Goal: Check status: Check status

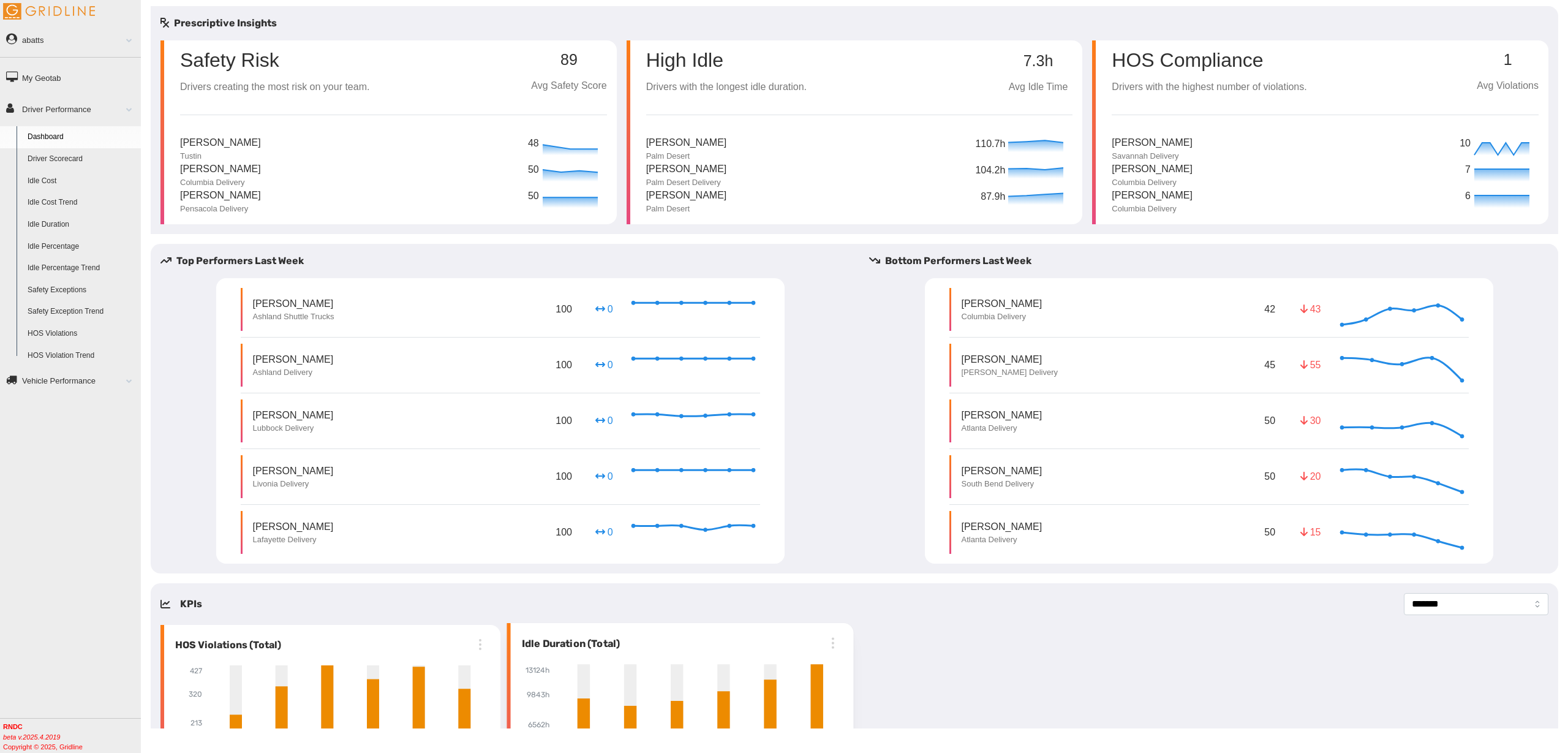
click at [63, 151] on link "Driver Scorecard" at bounding box center [81, 159] width 118 height 22
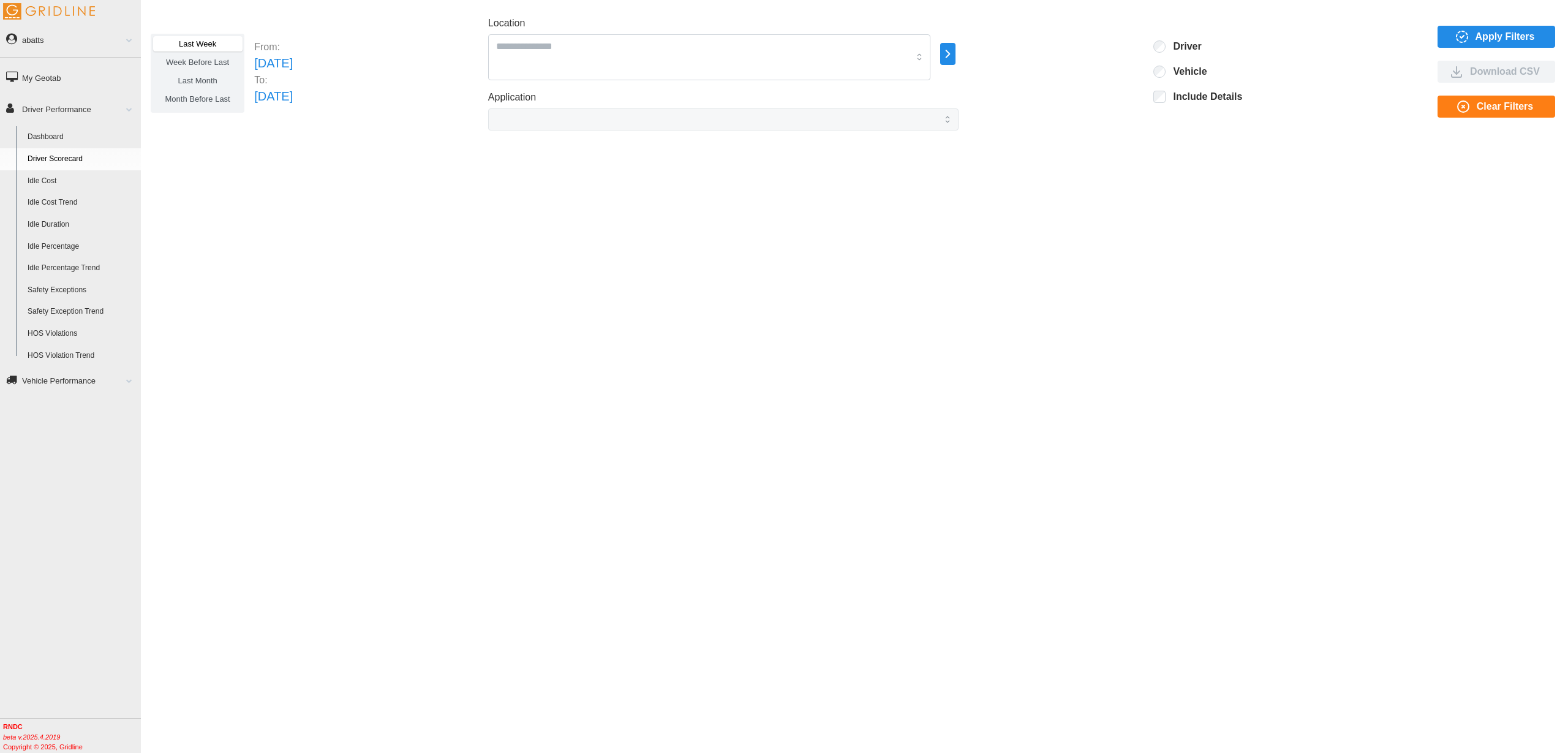
click at [1491, 36] on span "Apply Filters" at bounding box center [1505, 37] width 59 height 21
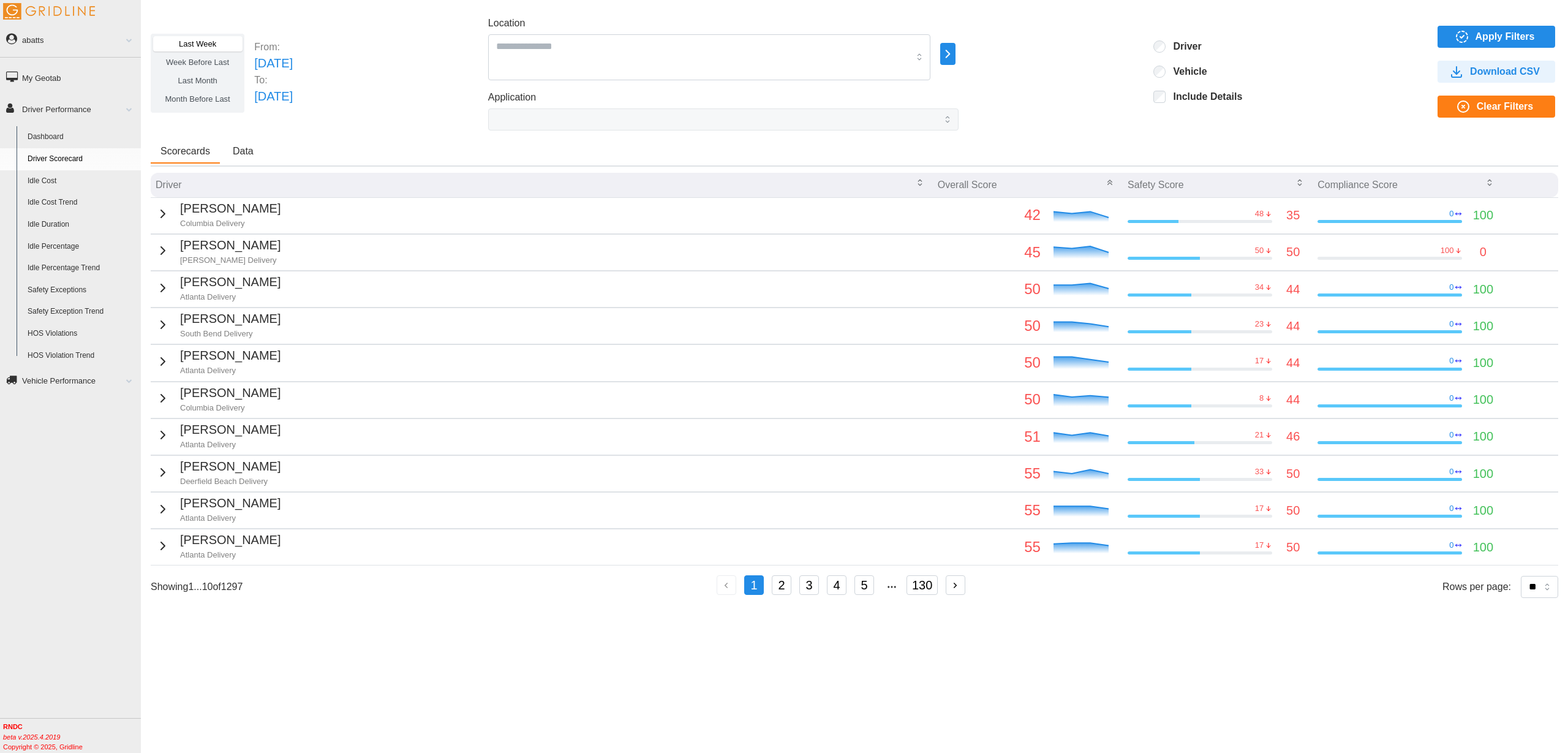
click at [159, 217] on icon "button" at bounding box center [163, 214] width 15 height 15
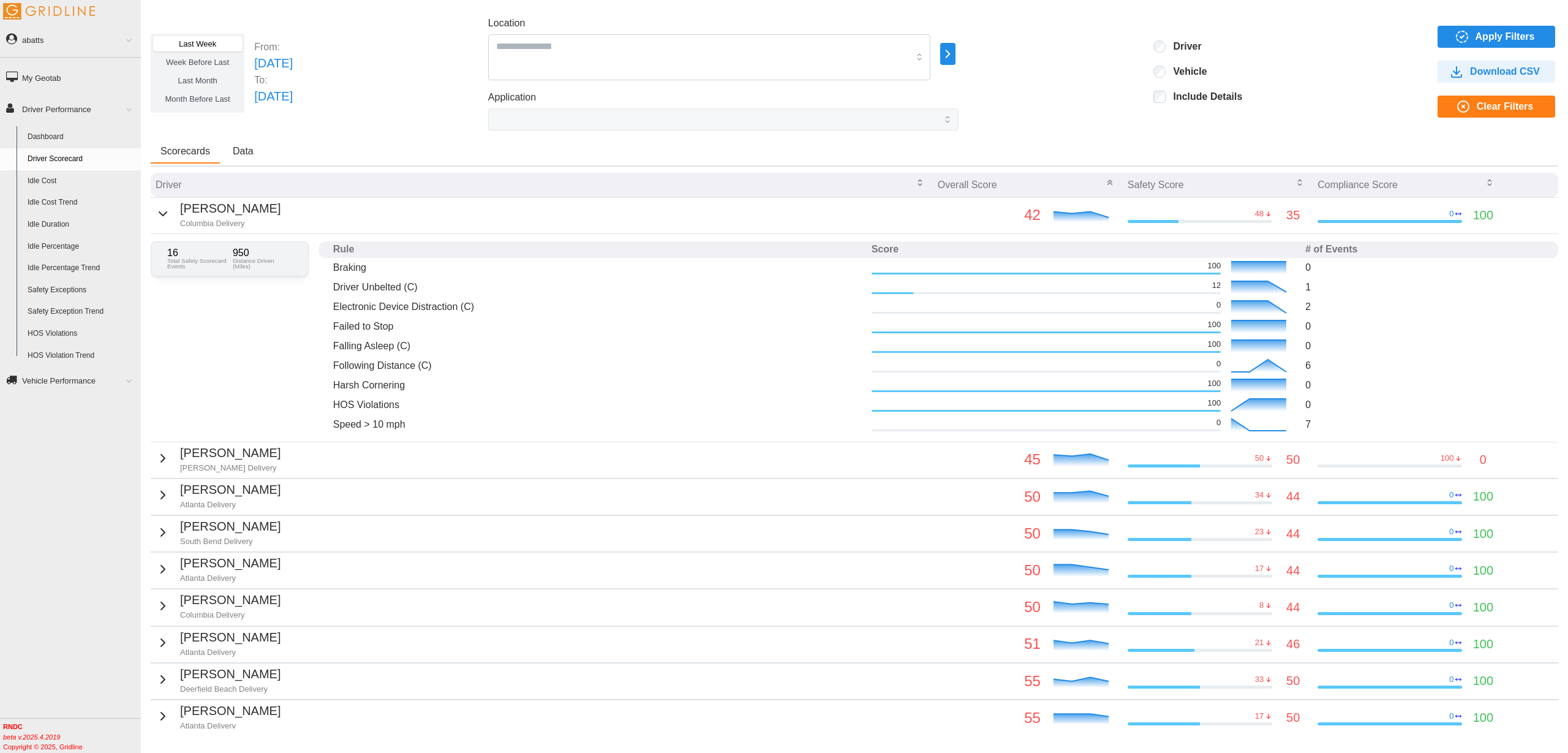
click at [158, 215] on icon "button" at bounding box center [163, 214] width 15 height 15
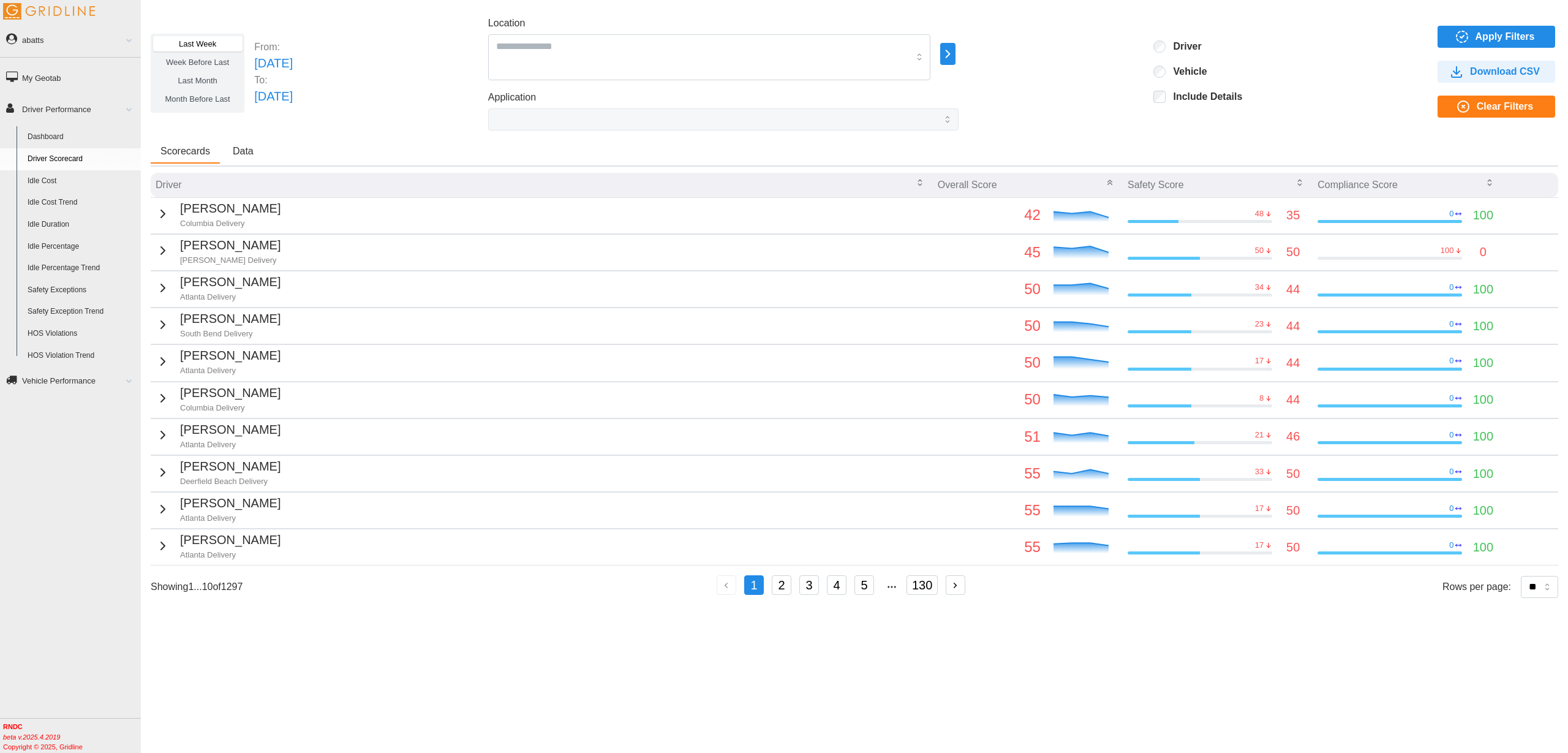
click at [237, 155] on span "Data" at bounding box center [243, 151] width 21 height 10
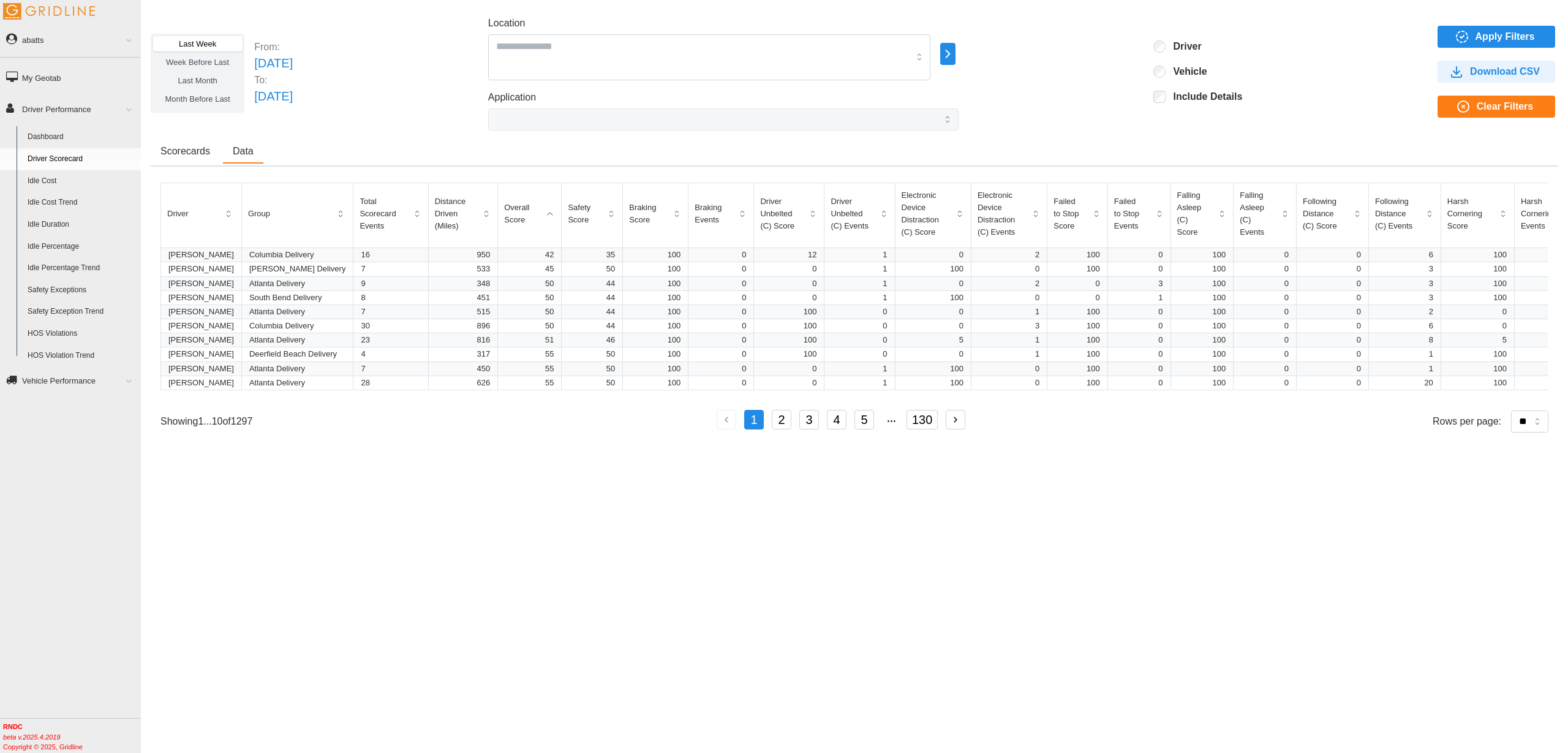
click at [179, 155] on span "Scorecards" at bounding box center [185, 151] width 50 height 10
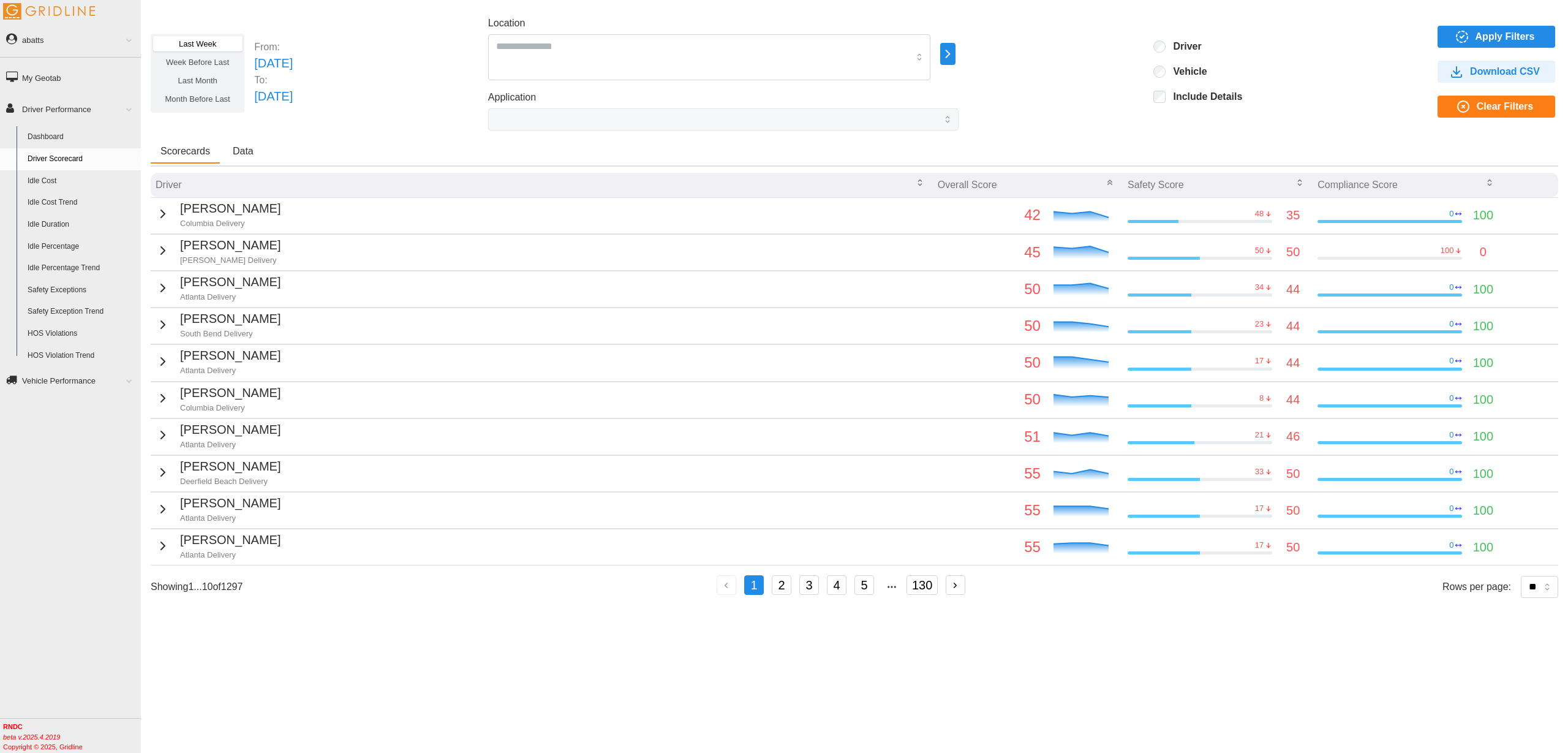
click at [220, 153] on button "Scorecards" at bounding box center [185, 152] width 69 height 24
click at [240, 151] on span "Data" at bounding box center [243, 151] width 21 height 10
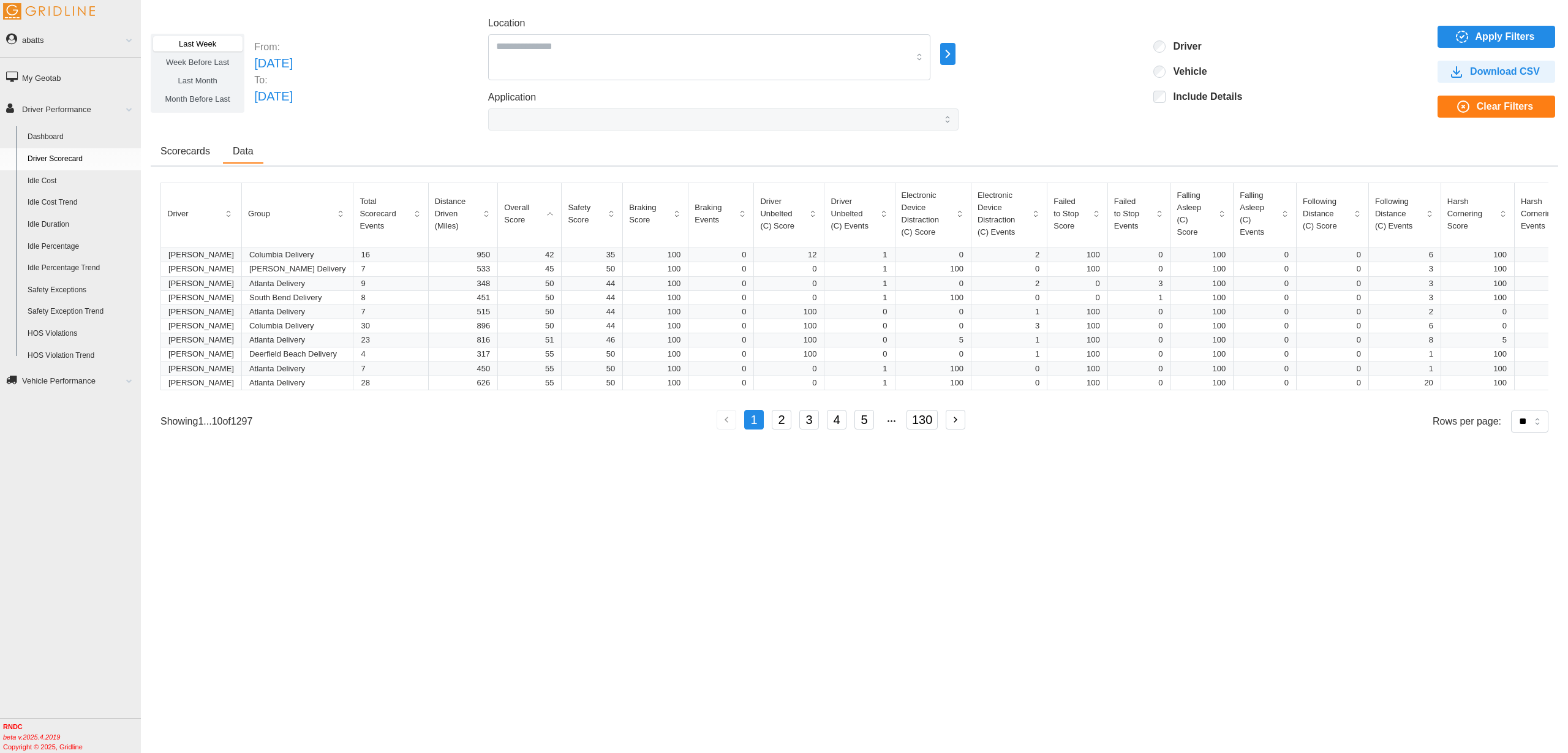
click at [185, 153] on span "Scorecards" at bounding box center [185, 151] width 50 height 10
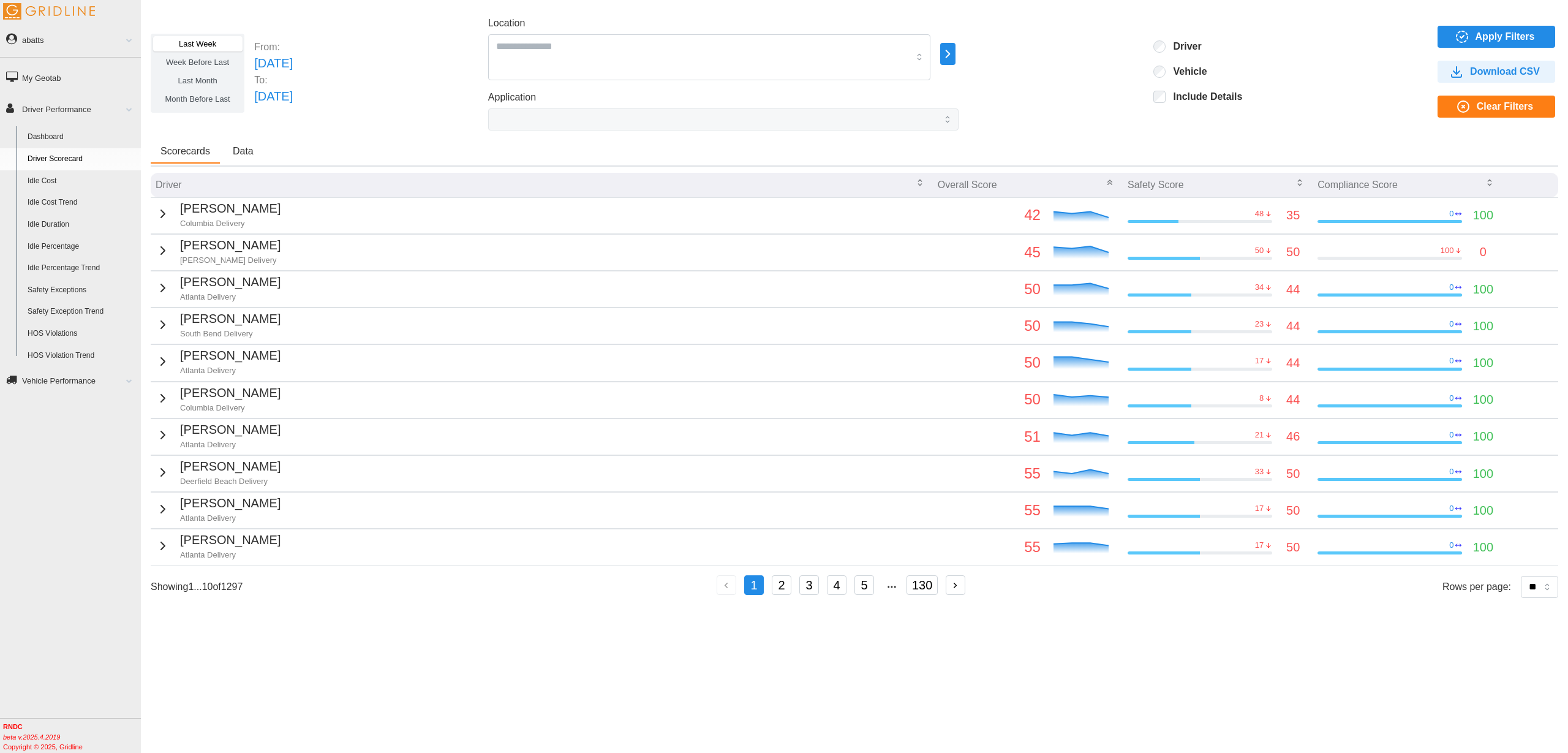
click at [235, 148] on span "Data" at bounding box center [243, 151] width 21 height 10
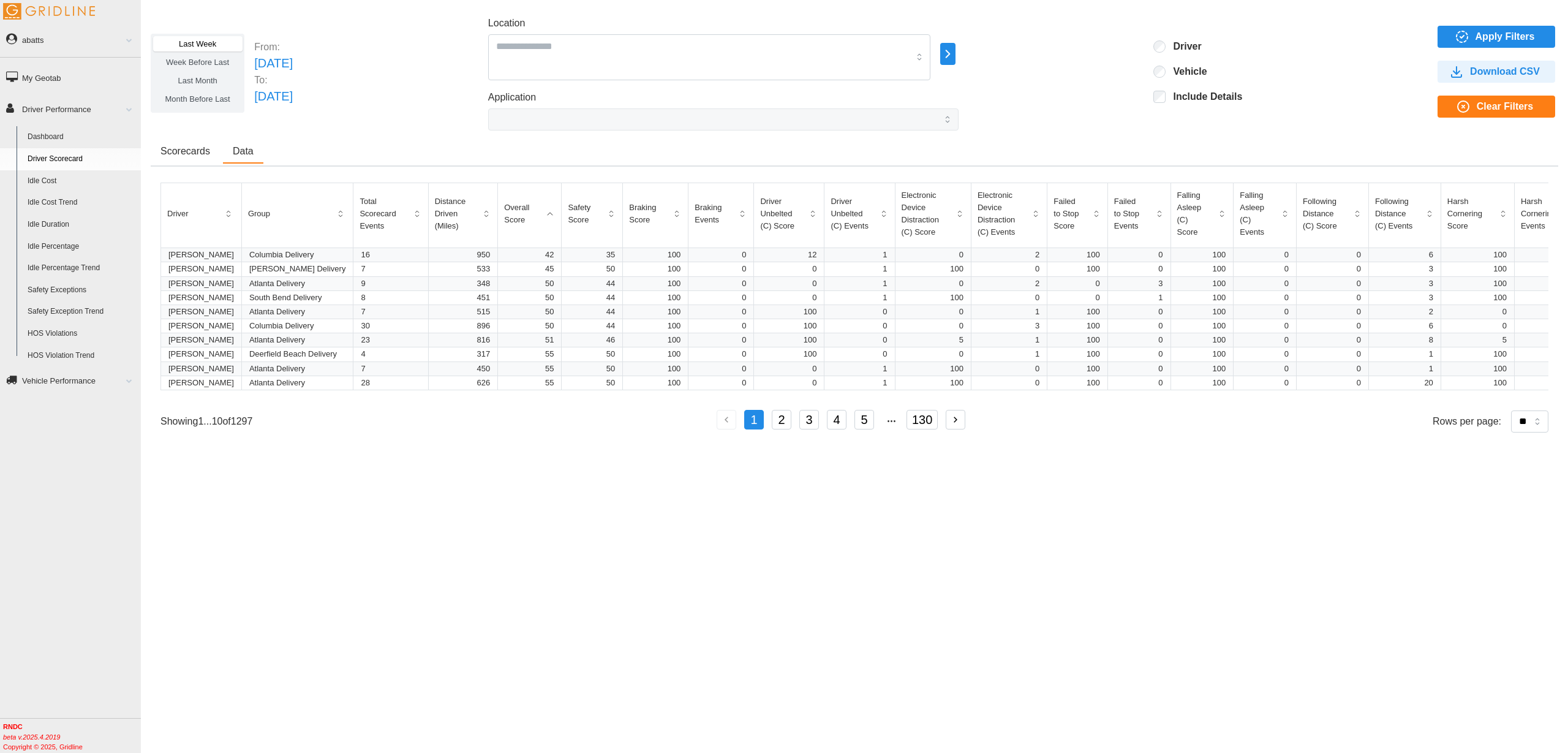
click at [649, 28] on div "Location" at bounding box center [709, 48] width 443 height 64
click at [614, 68] on div at bounding box center [709, 57] width 443 height 46
click at [958, 48] on div "Location AK - Anchorage AK - Fairbanks AK - Merchandisers Alaska Albany Deliver…" at bounding box center [723, 48] width 470 height 64
click at [955, 50] on icon "button" at bounding box center [948, 53] width 14 height 15
click at [1043, 51] on p "All Vehicles" at bounding box center [1058, 55] width 40 height 11
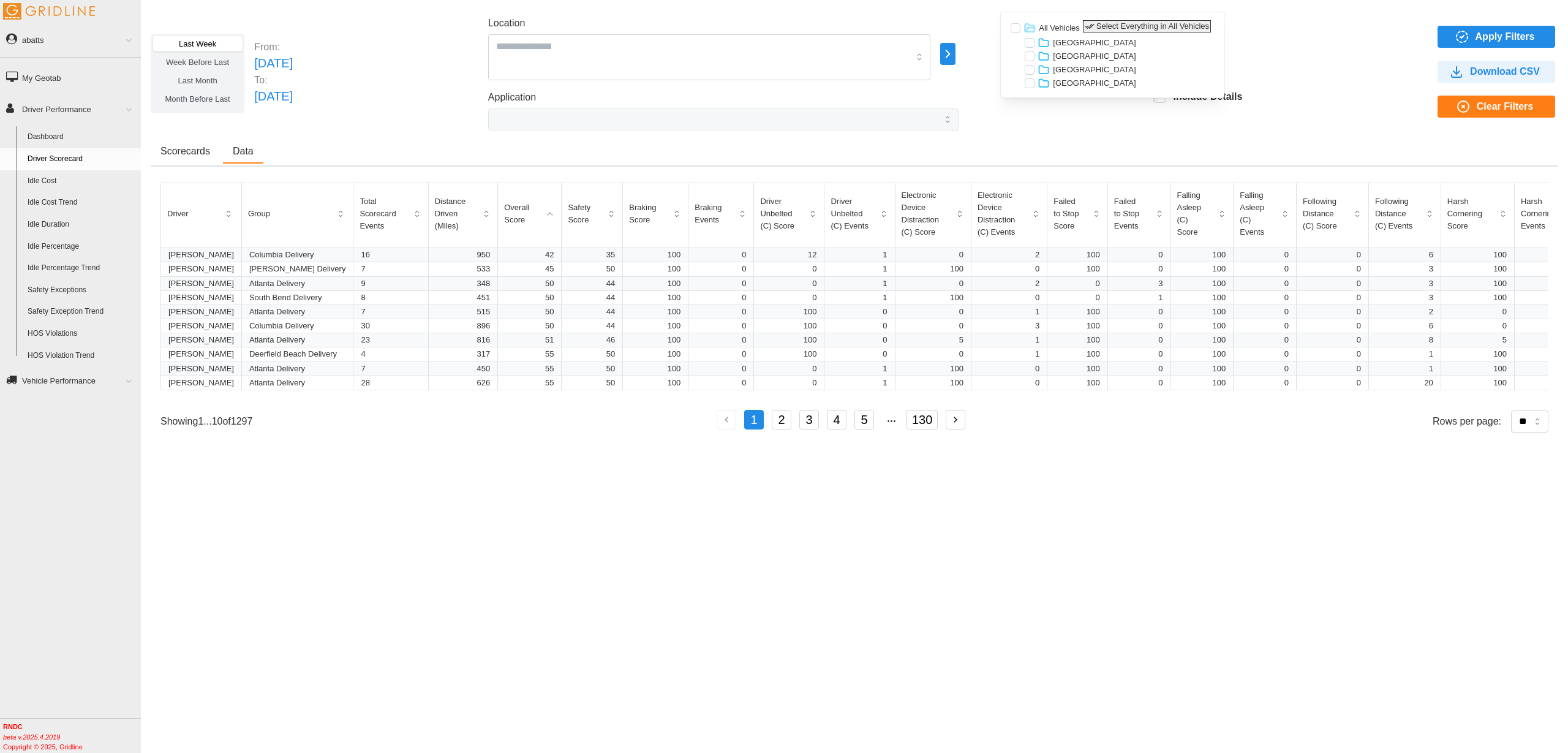
click at [1097, 24] on p "Select Everything in All Vehicles" at bounding box center [1152, 26] width 112 height 11
click at [1517, 28] on span "Apply Filters" at bounding box center [1505, 37] width 59 height 21
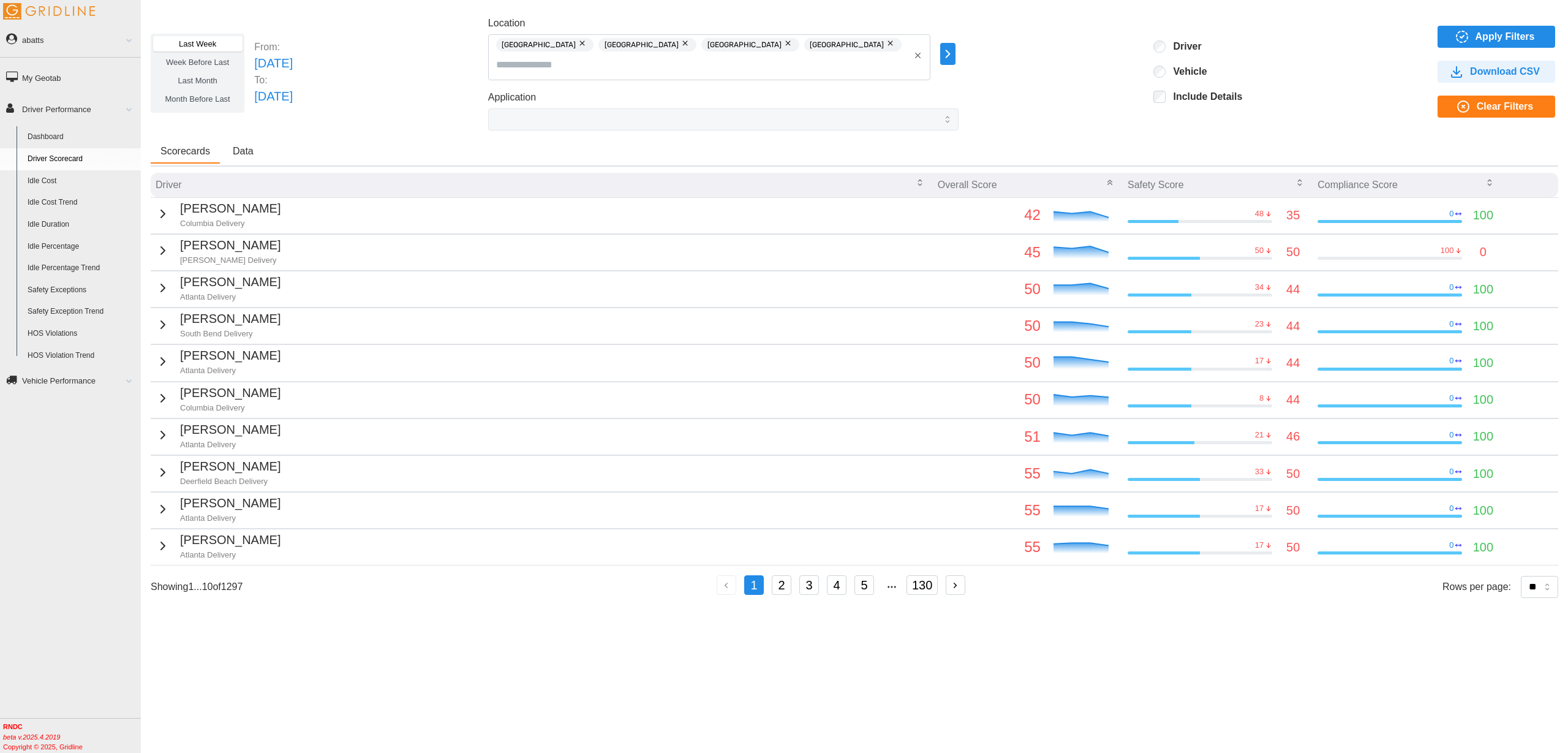
click at [1188, 95] on label "Include Details" at bounding box center [1204, 97] width 77 height 12
click at [1490, 38] on span "Apply Filters" at bounding box center [1505, 37] width 59 height 21
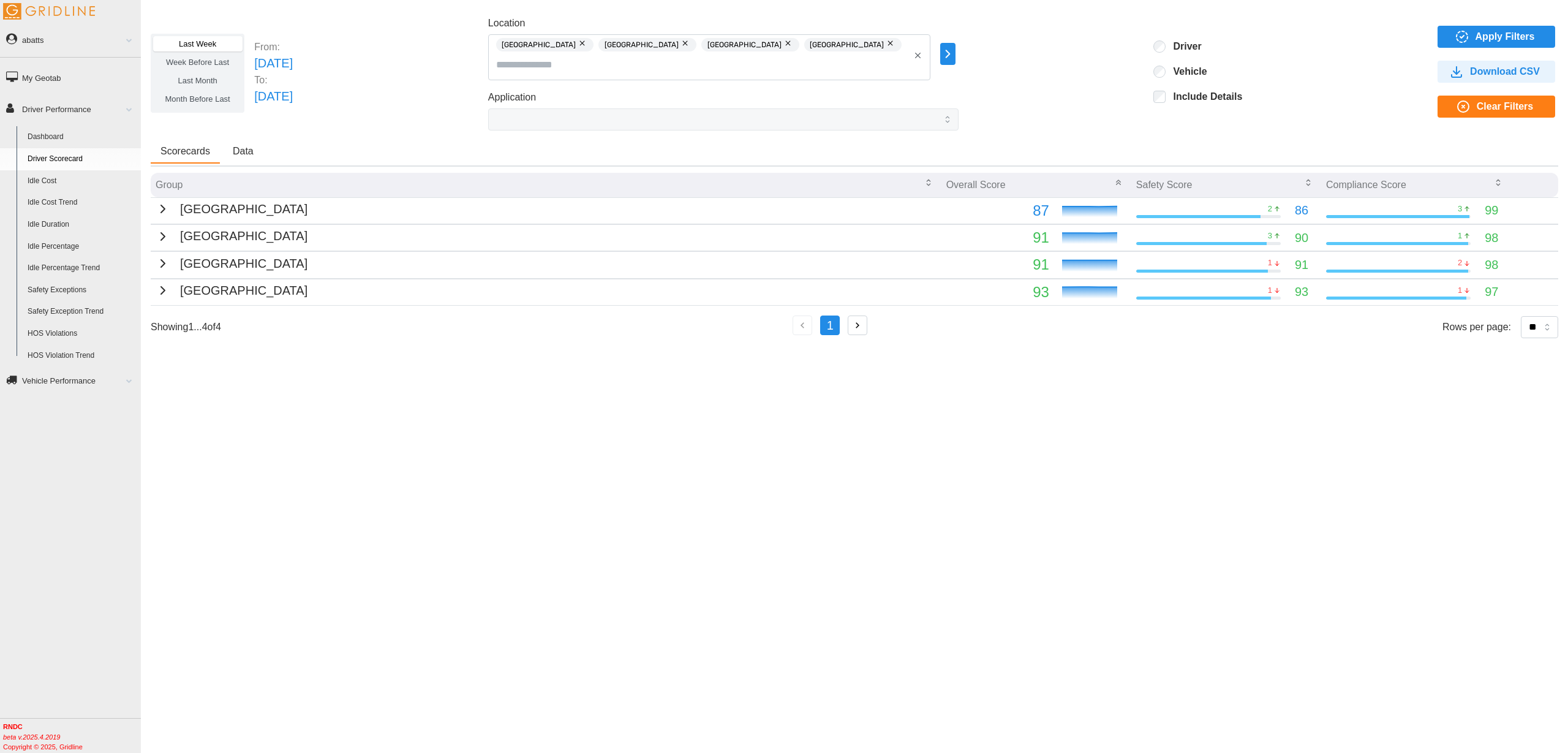
click at [226, 150] on button "Data" at bounding box center [243, 152] width 40 height 24
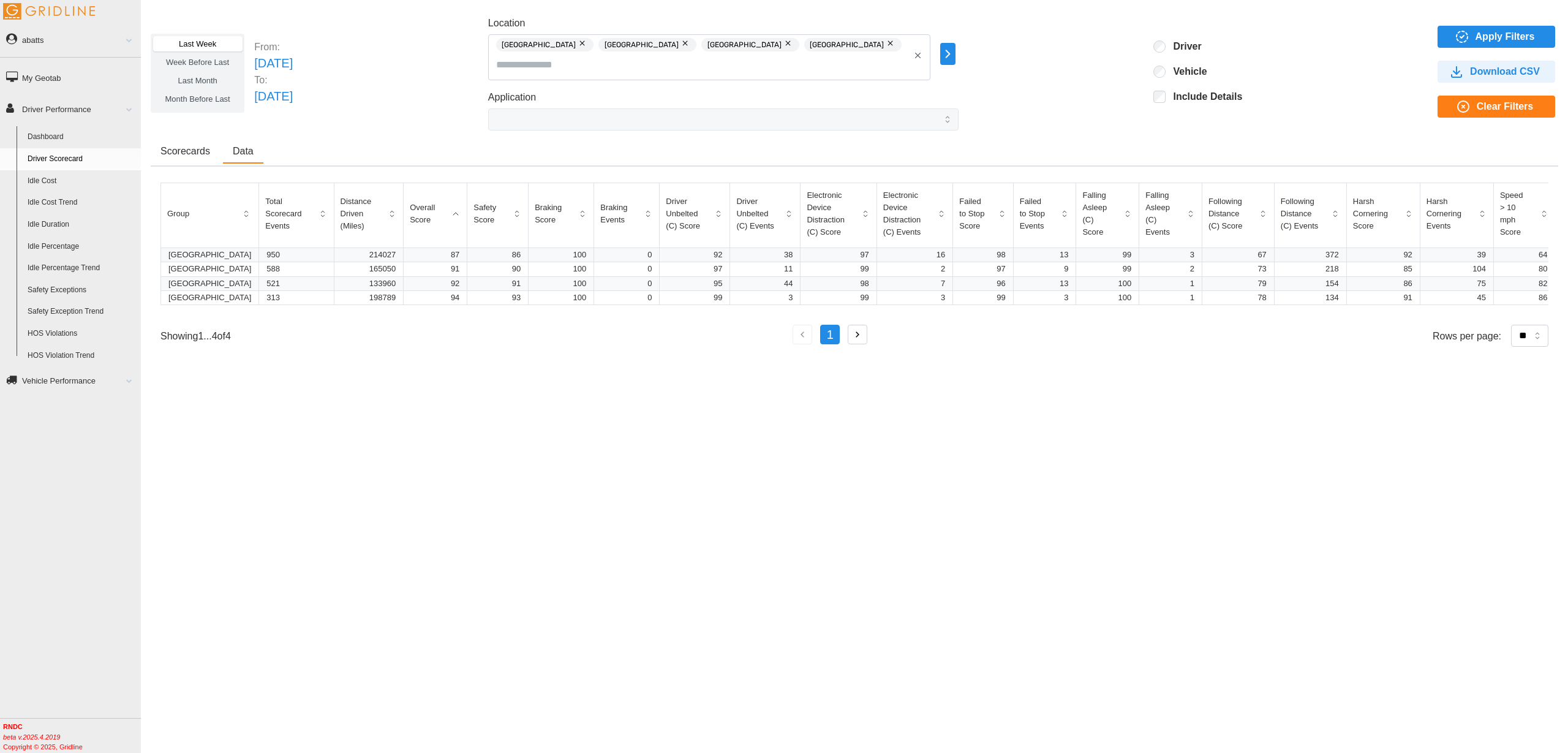
click at [194, 154] on span "Scorecards" at bounding box center [185, 151] width 50 height 10
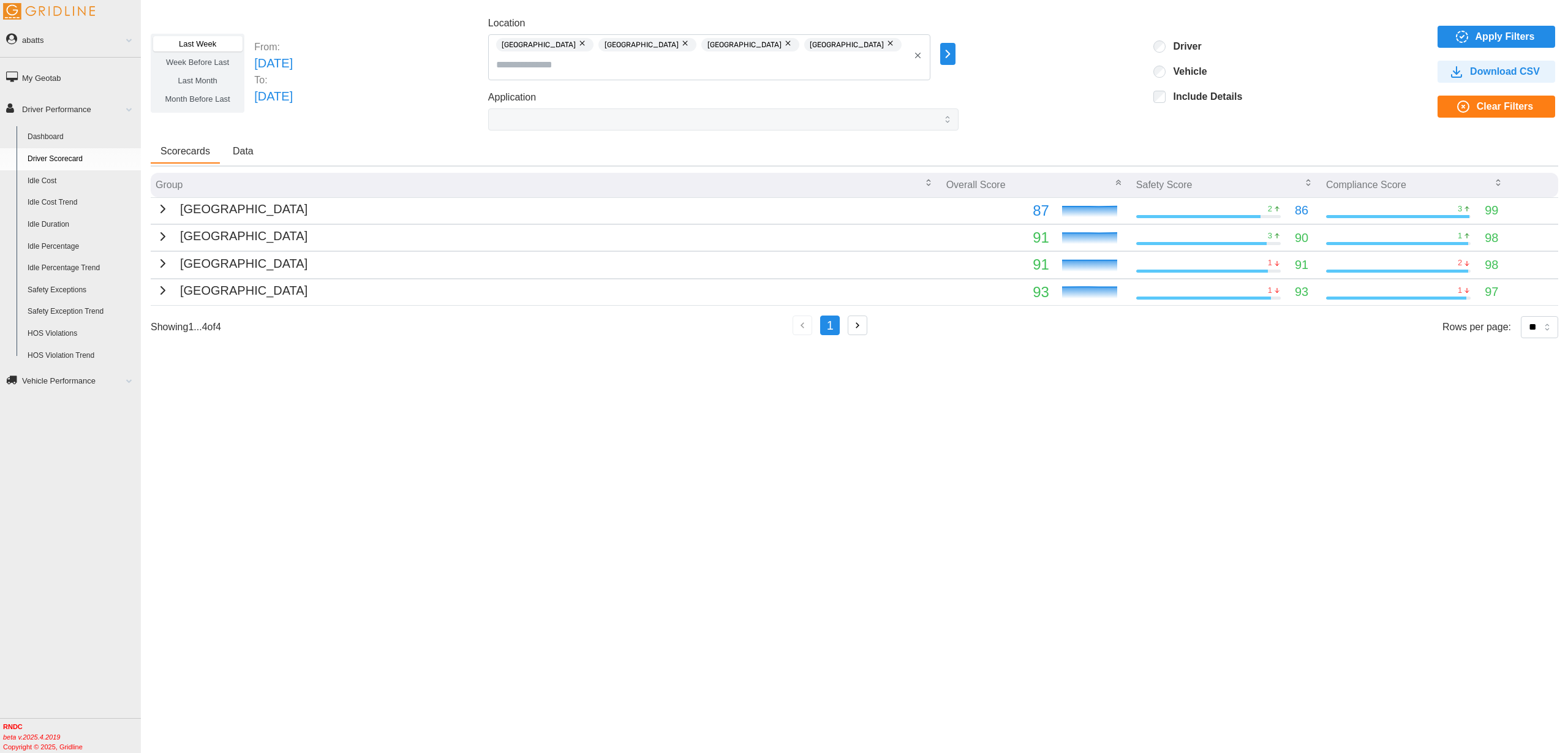
click at [253, 146] on button "Data" at bounding box center [243, 152] width 40 height 24
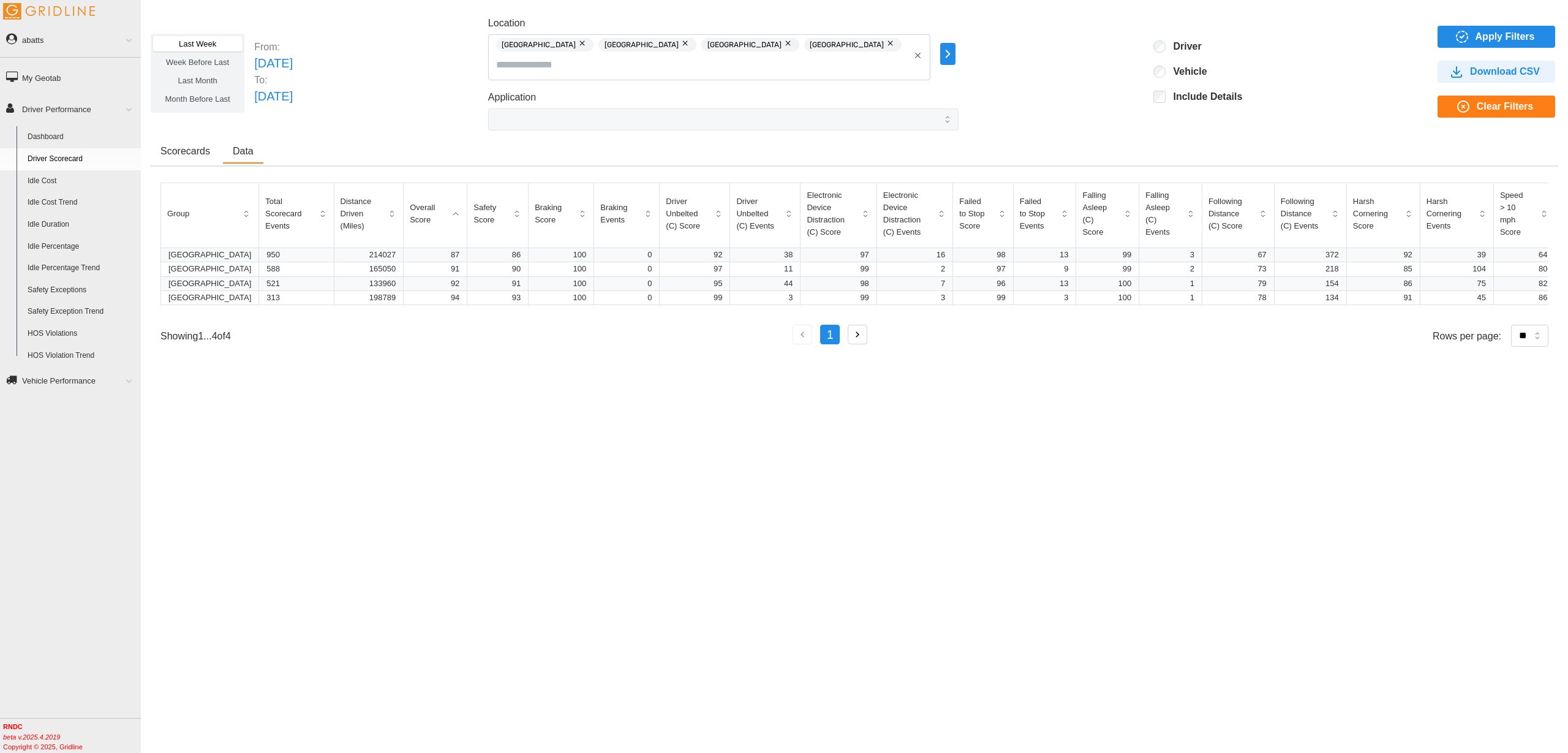
click at [591, 45] on button "button" at bounding box center [583, 43] width 15 height 13
click at [591, 44] on button "button" at bounding box center [583, 44] width 15 height 13
click at [669, 44] on input "Location" at bounding box center [754, 46] width 310 height 16
type input "****"
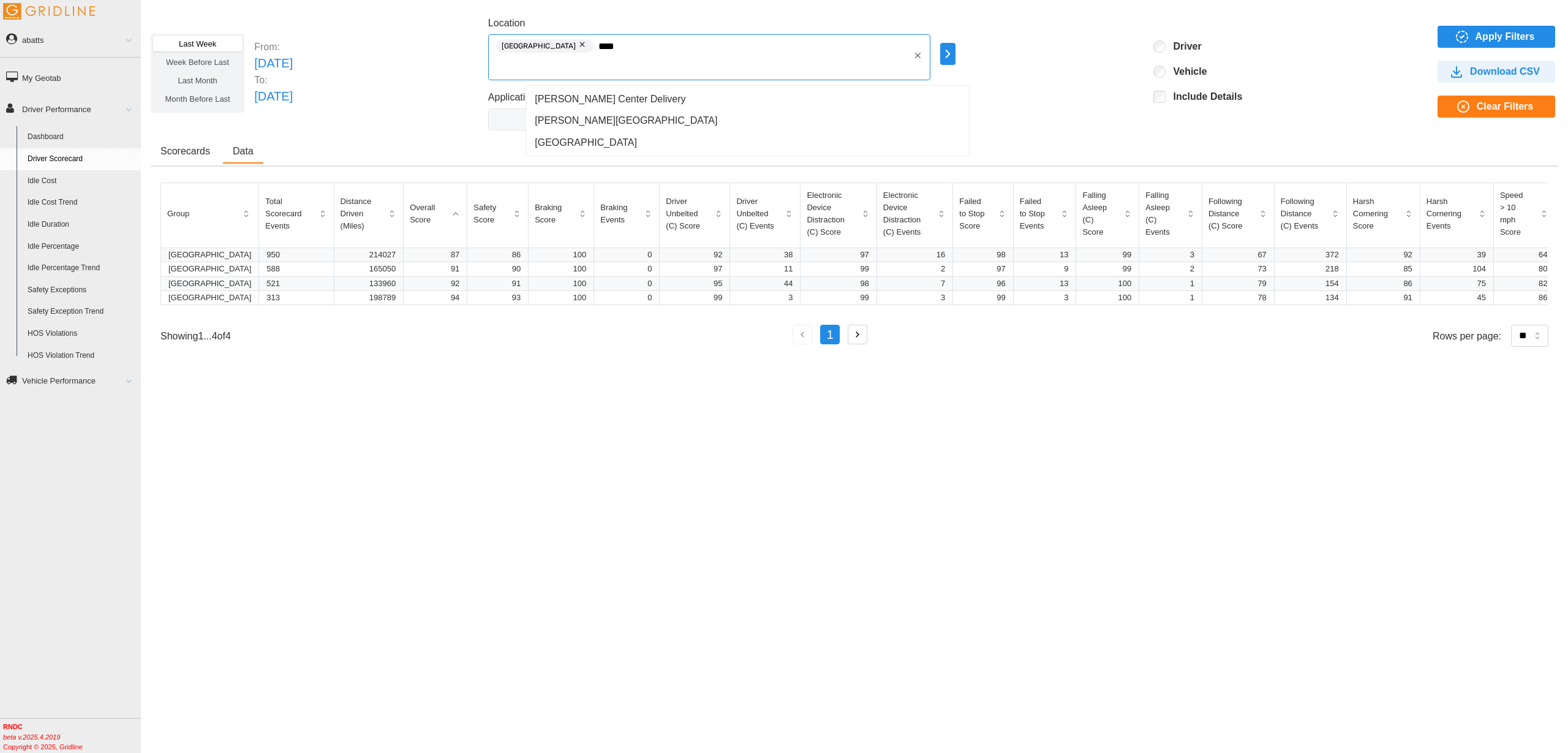
click at [635, 138] on div "Central Region" at bounding box center [747, 142] width 438 height 22
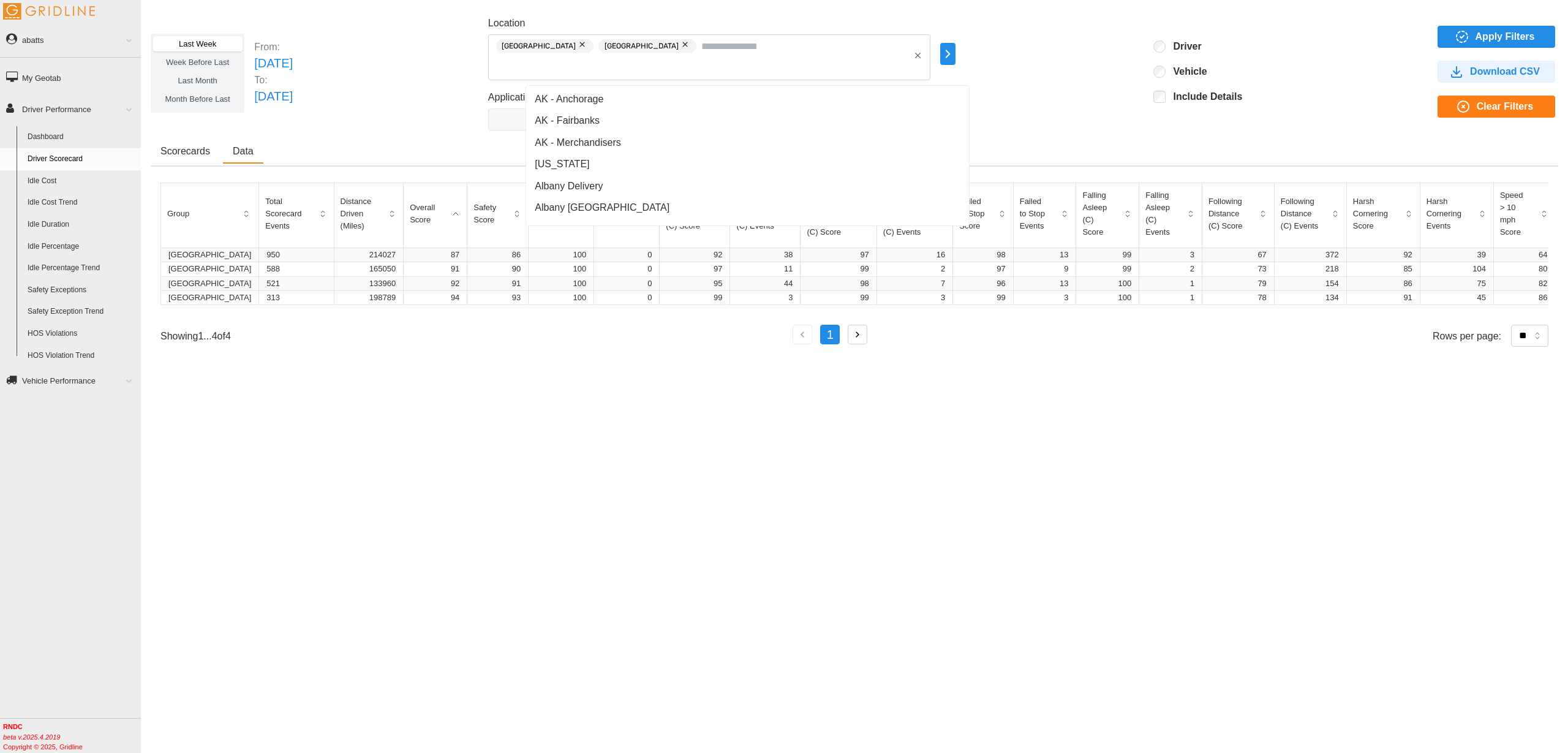
click at [1447, 38] on span "Apply Filters" at bounding box center [1494, 37] width 98 height 21
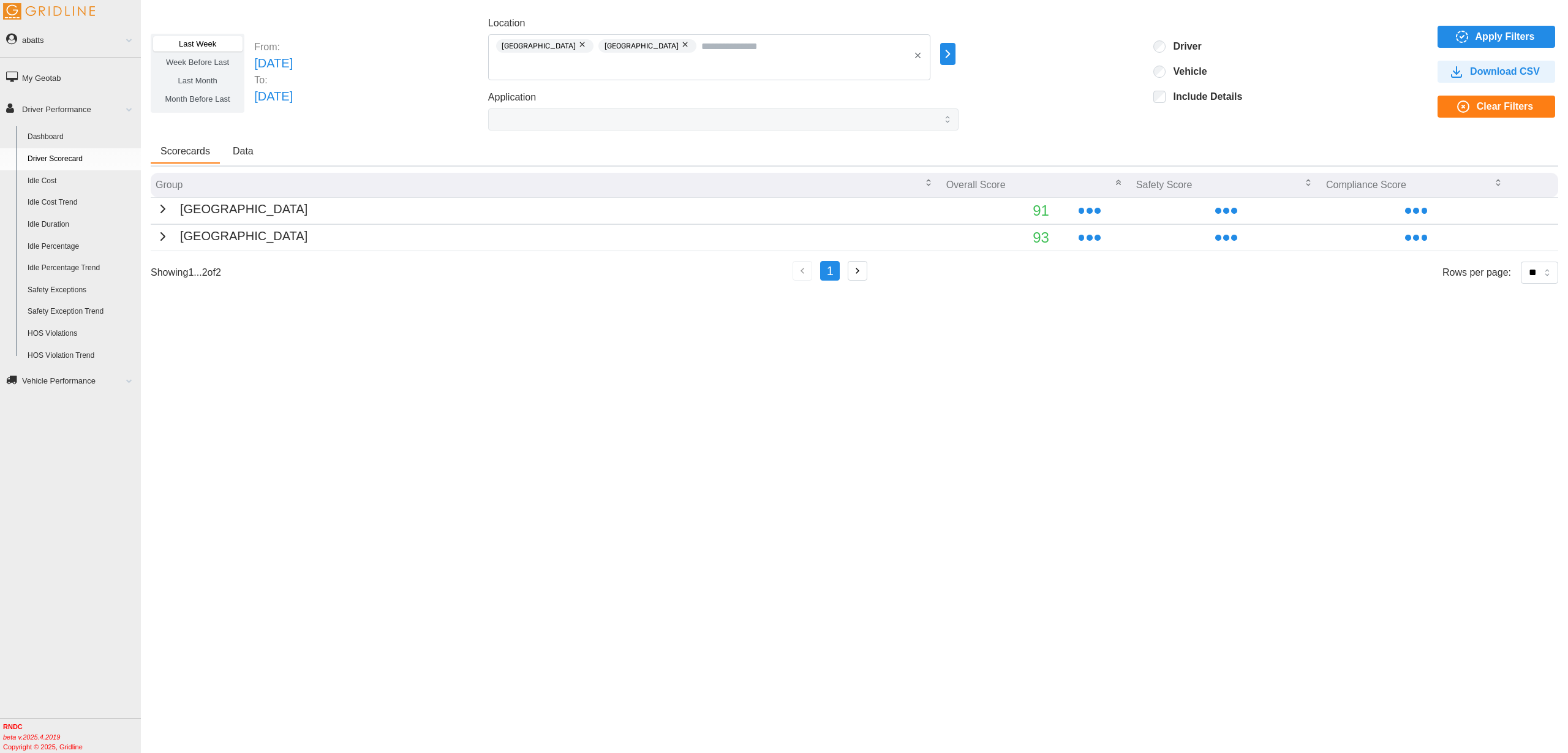
click at [1453, 37] on span "Apply Filters" at bounding box center [1494, 37] width 98 height 21
click at [243, 152] on span "Data" at bounding box center [243, 151] width 21 height 10
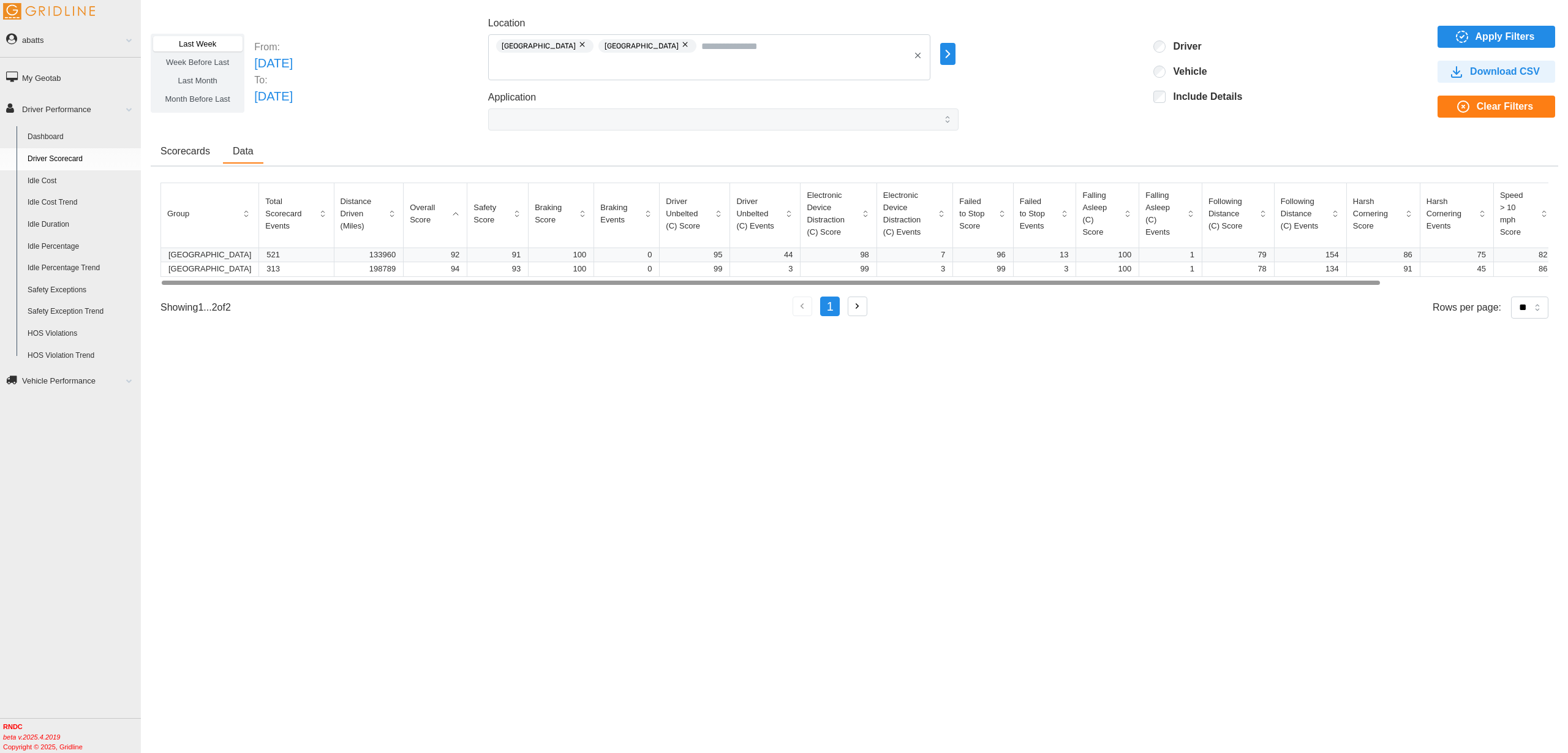
click at [199, 153] on span "Scorecards" at bounding box center [185, 151] width 50 height 10
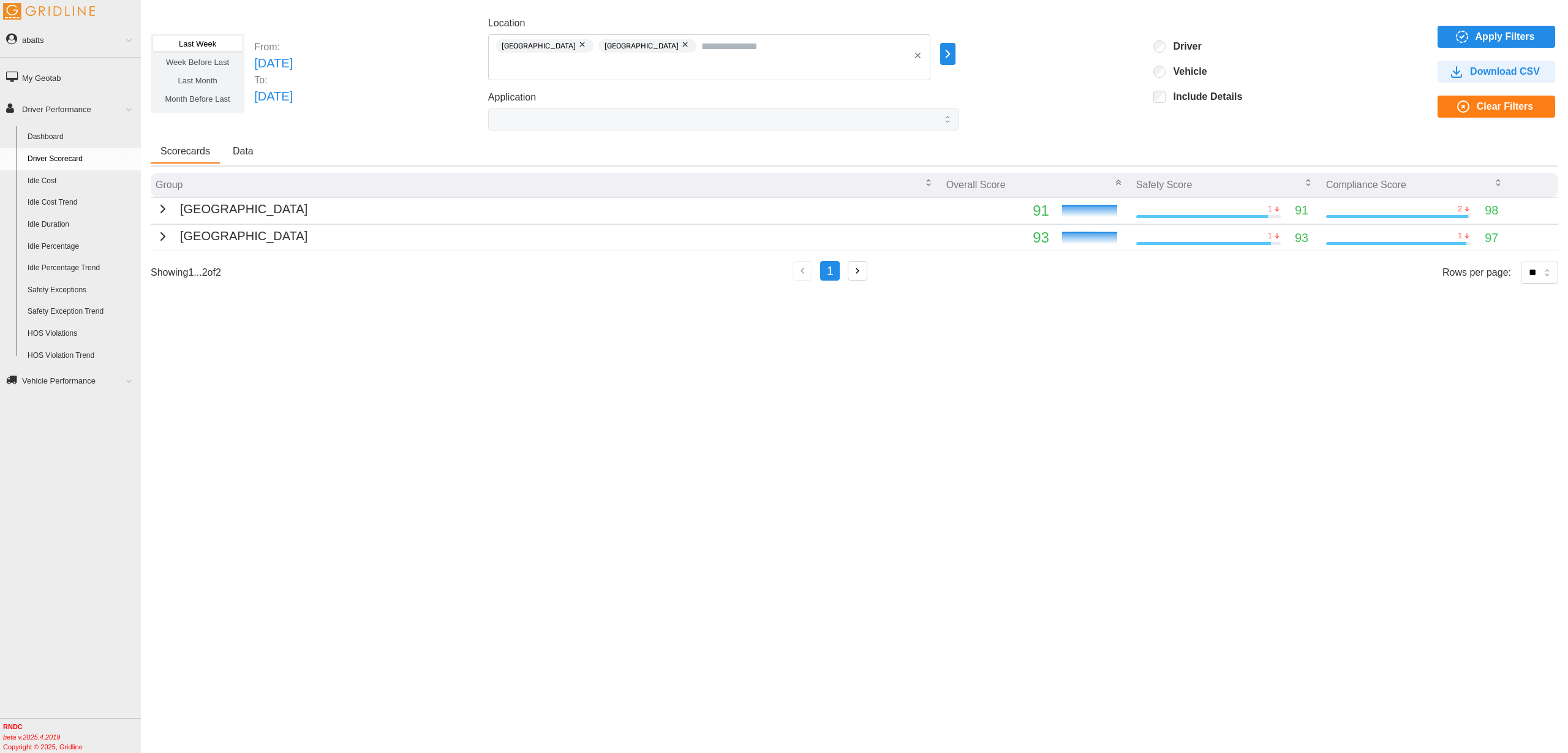
click at [164, 207] on div "West Region" at bounding box center [232, 209] width 152 height 19
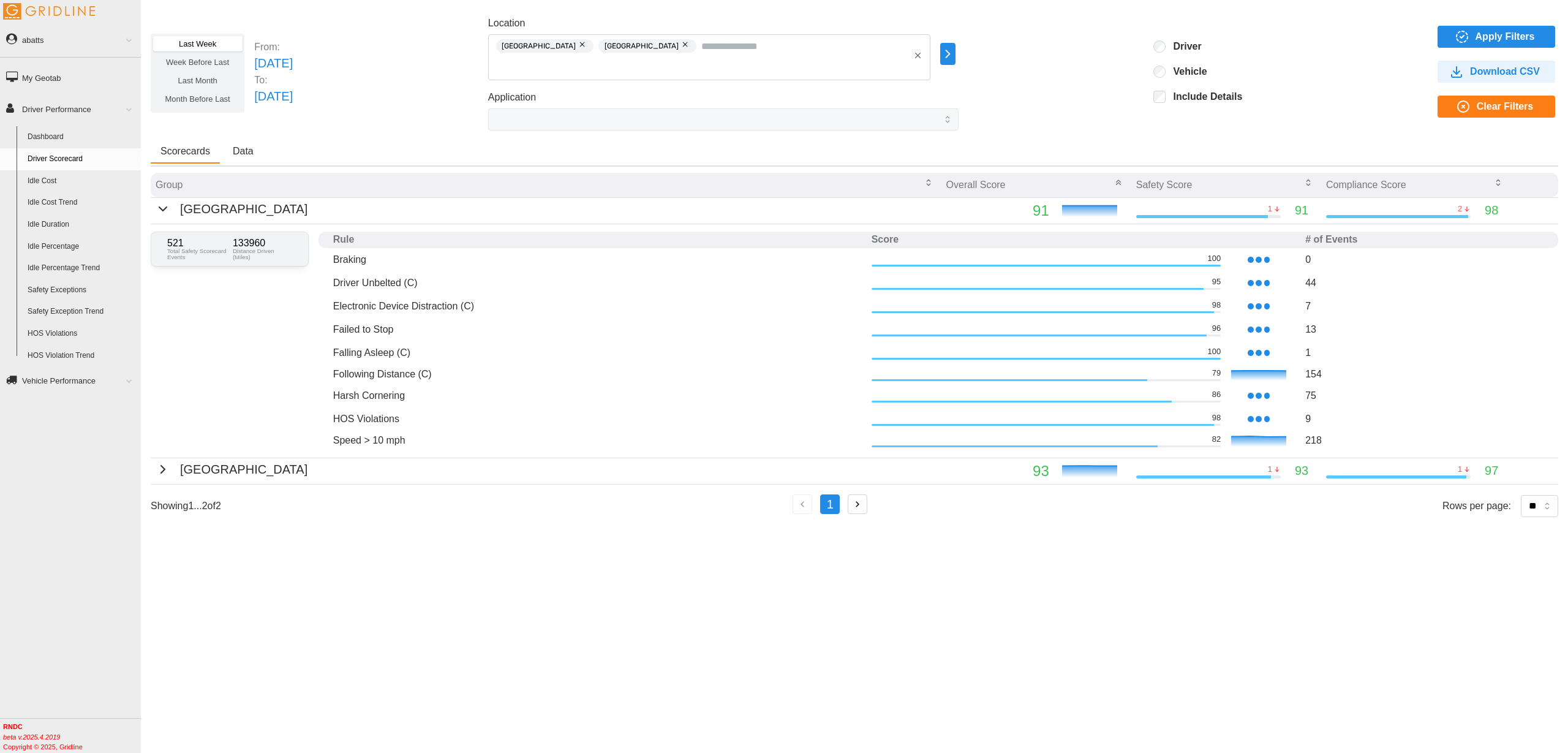
click at [247, 149] on span "Data" at bounding box center [243, 151] width 21 height 10
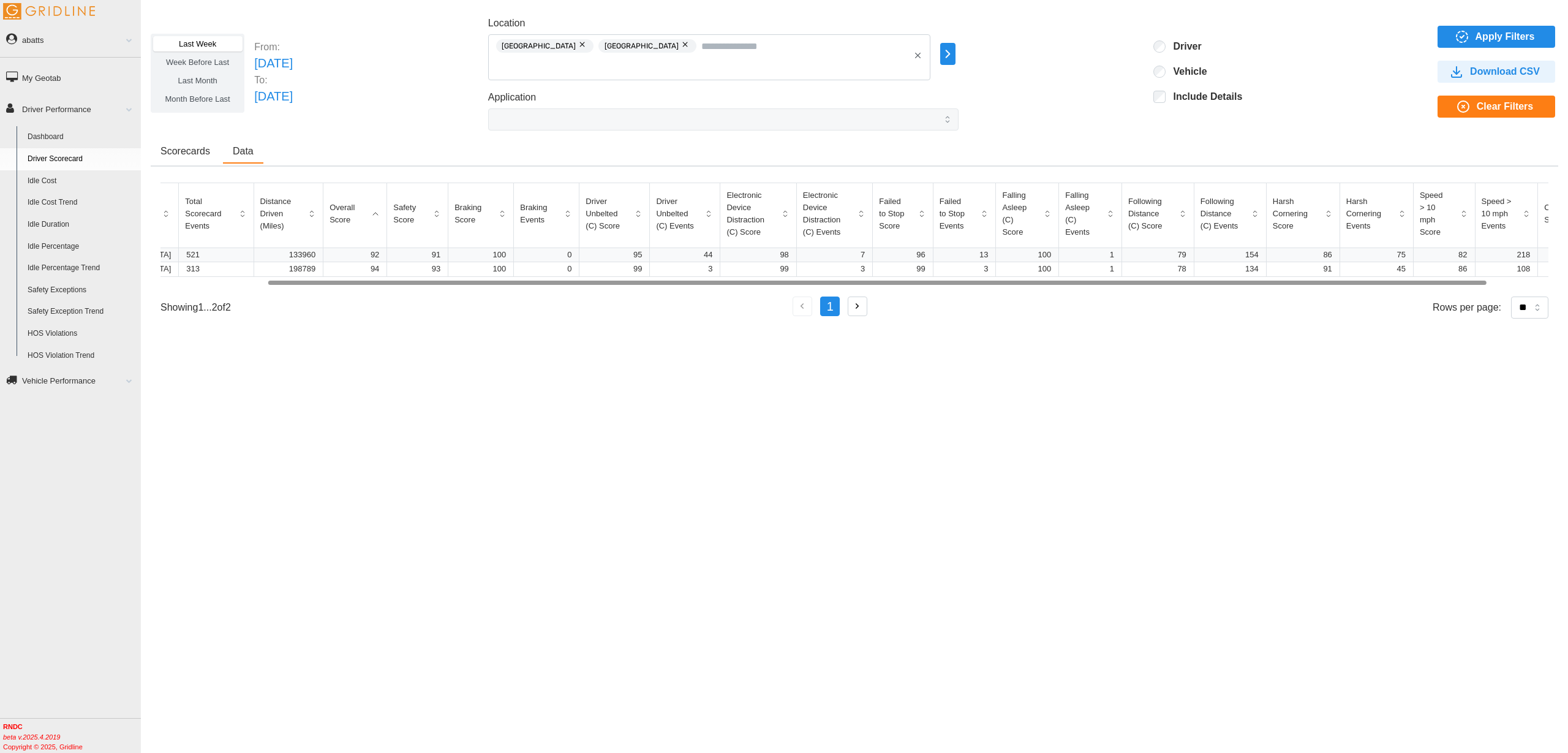
scroll to position [0, 191]
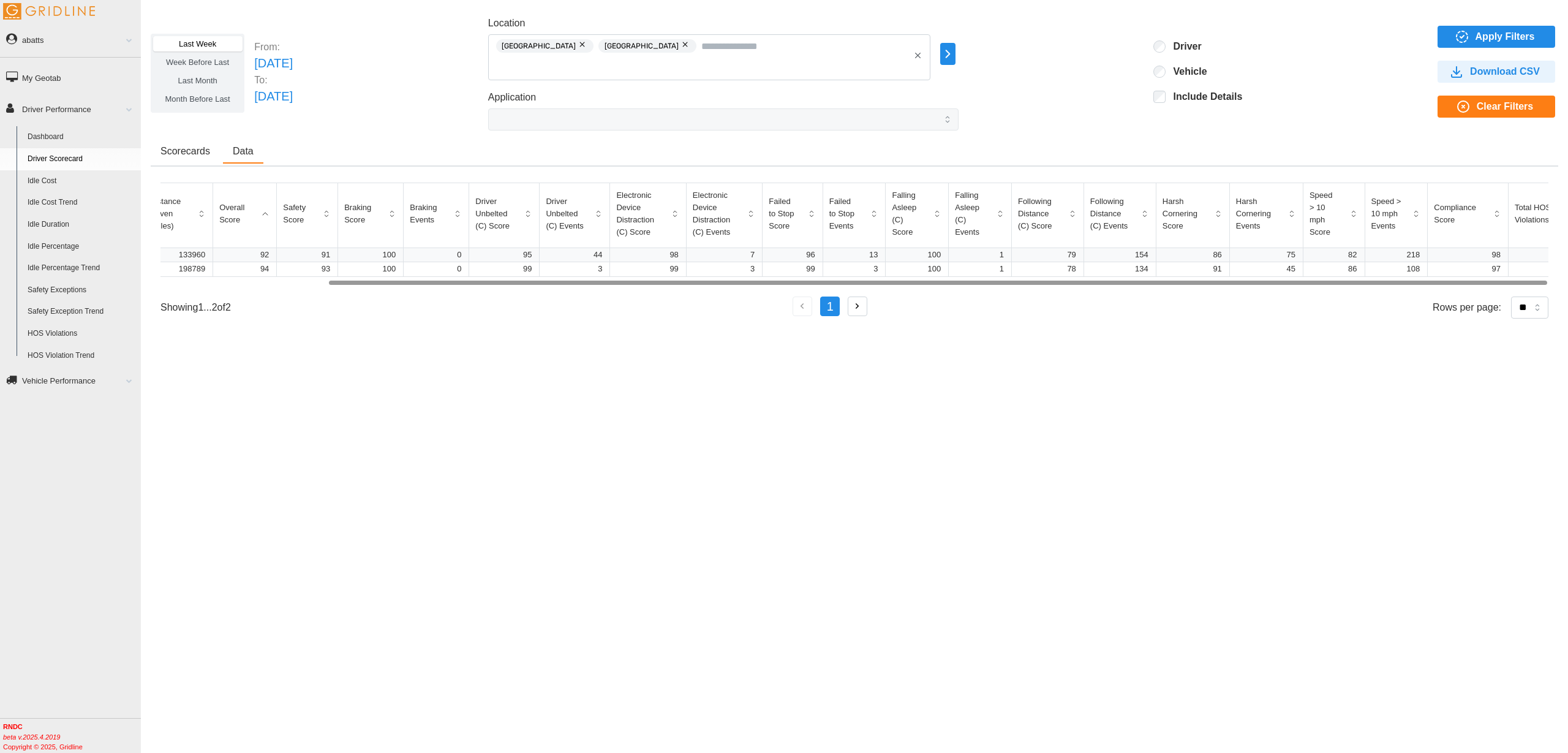
click at [1507, 281] on div at bounding box center [938, 282] width 1219 height 4
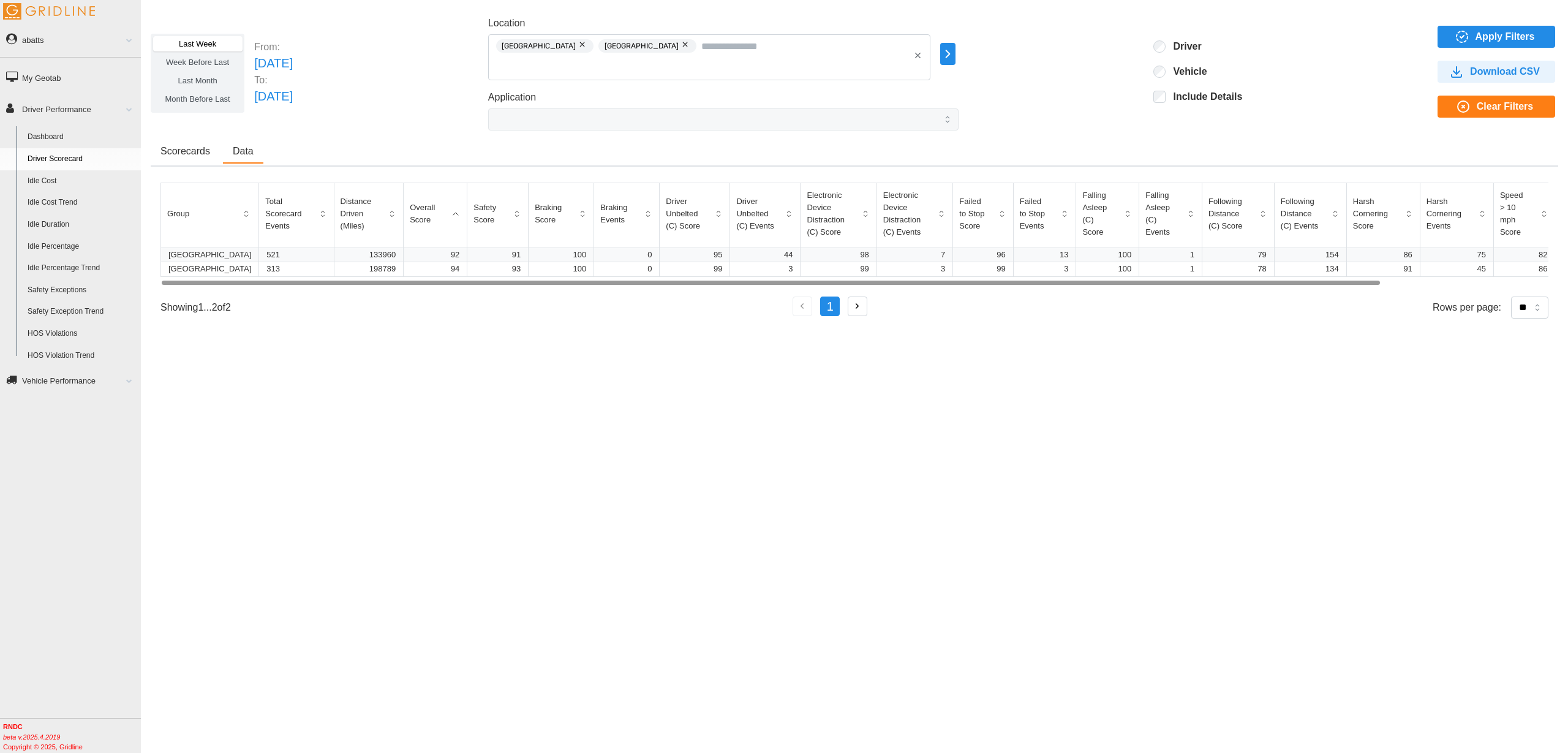
click at [463, 285] on div at bounding box center [771, 282] width 1219 height 4
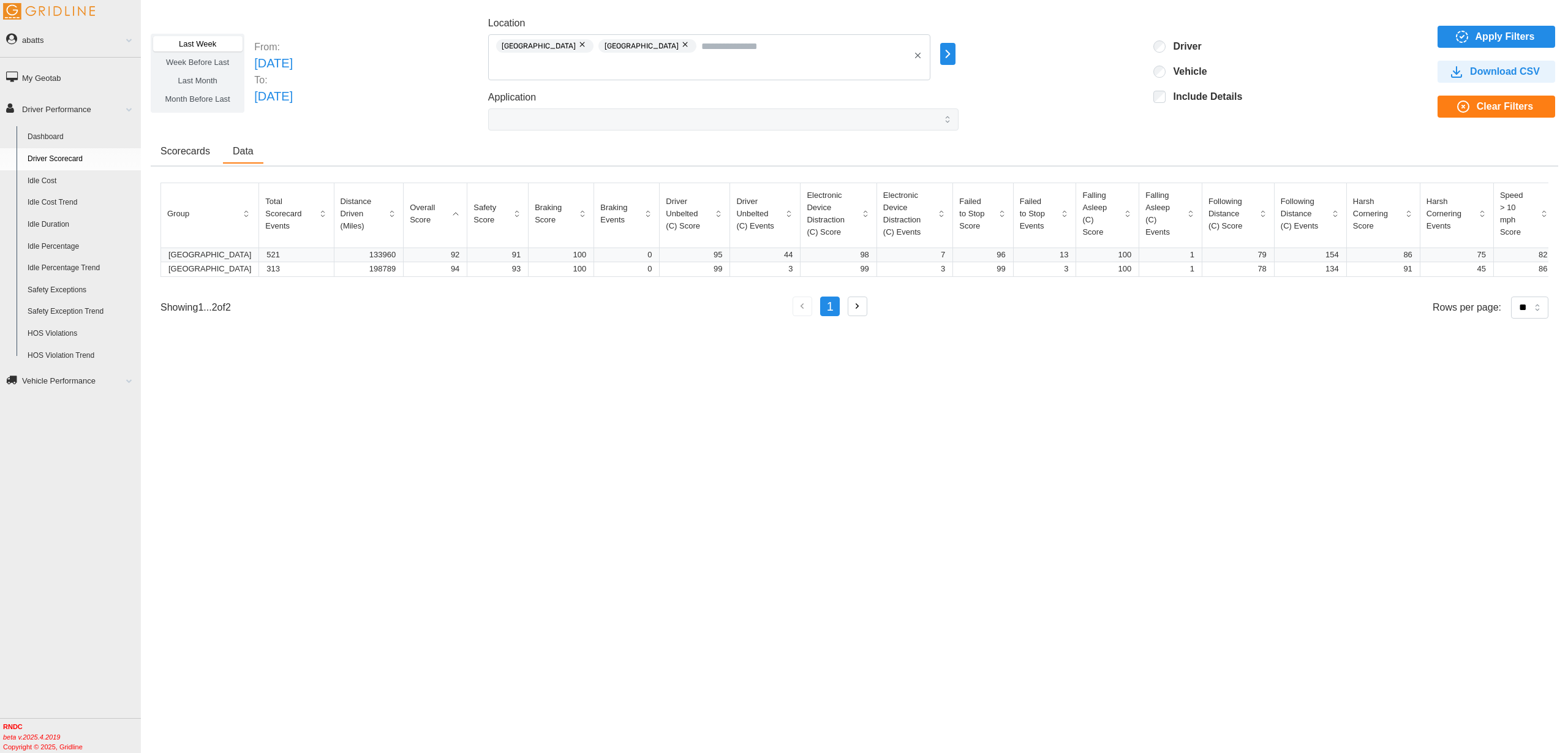
click at [813, 437] on div "Last Week Week Before Last Last Month Month Before Last From: Sun Aug 03 2025 T…" at bounding box center [855, 367] width 1427 height 722
